Goal: Information Seeking & Learning: Learn about a topic

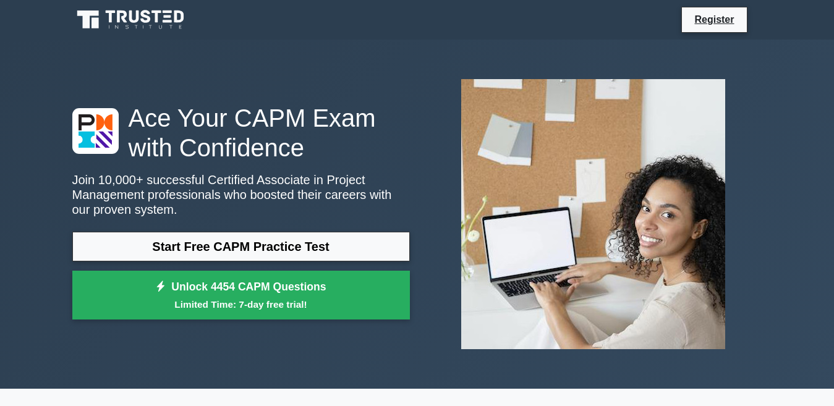
click at [751, 371] on div "Ace Your CAPM Exam with Confidence Join 10,000+ successful Certified Associate …" at bounding box center [417, 214] width 704 height 349
click at [824, 279] on div "Ace Your CAPM Exam with Confidence Join 10,000+ successful Certified Associate …" at bounding box center [417, 214] width 834 height 349
